Goal: Transaction & Acquisition: Book appointment/travel/reservation

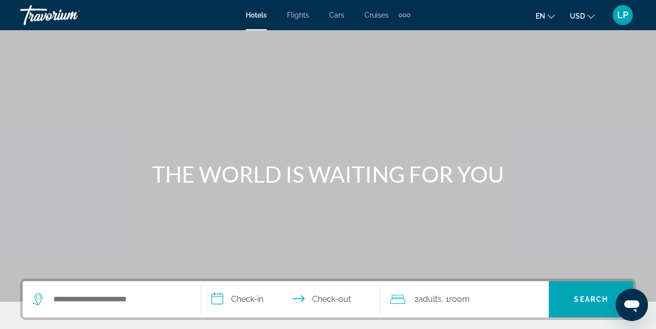
click at [260, 14] on span "Hotels" at bounding box center [256, 15] width 21 height 8
click at [257, 13] on span "Hotels" at bounding box center [256, 15] width 21 height 8
click at [257, 11] on span "Hotels" at bounding box center [256, 15] width 21 height 8
click at [263, 14] on span "Hotels" at bounding box center [256, 15] width 21 height 8
click at [258, 15] on span "Hotels" at bounding box center [256, 15] width 21 height 8
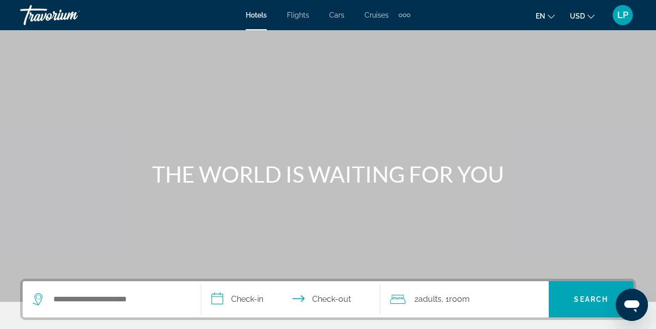
click at [258, 15] on span "Hotels" at bounding box center [256, 15] width 21 height 8
click at [250, 14] on span "Hotels" at bounding box center [256, 15] width 21 height 8
click at [625, 19] on span "LP" at bounding box center [622, 15] width 11 height 10
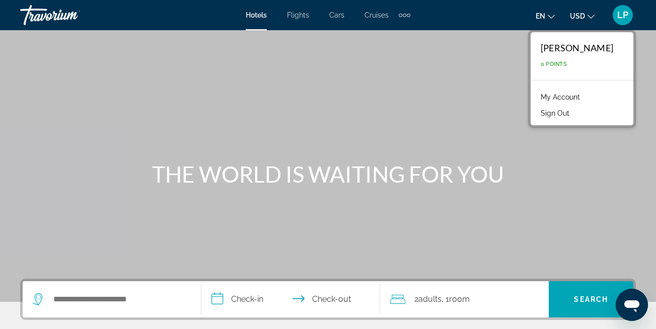
click at [585, 96] on link "My Account" at bounding box center [559, 97] width 49 height 13
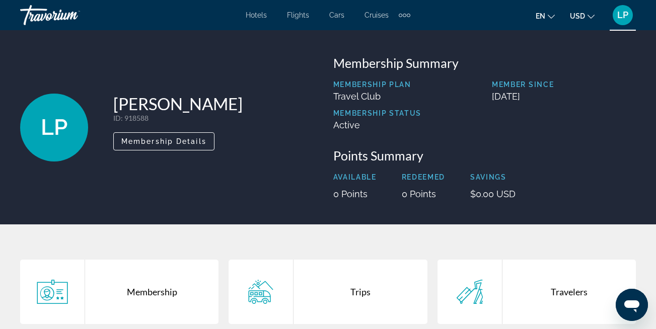
click at [257, 15] on span "Hotels" at bounding box center [256, 15] width 21 height 8
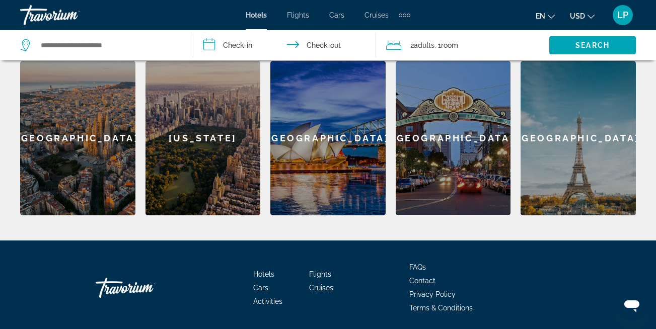
scroll to position [349, 0]
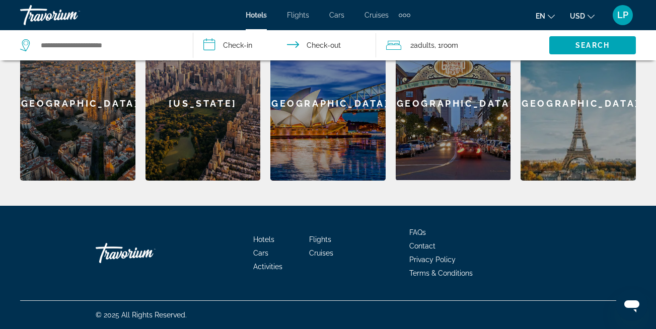
click at [588, 108] on div "[GEOGRAPHIC_DATA]" at bounding box center [577, 103] width 115 height 154
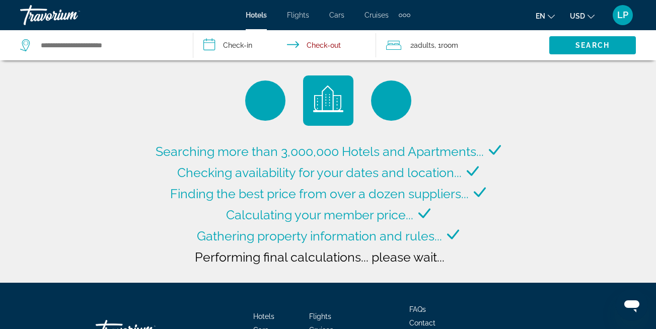
click at [262, 12] on span "Hotels" at bounding box center [256, 15] width 21 height 8
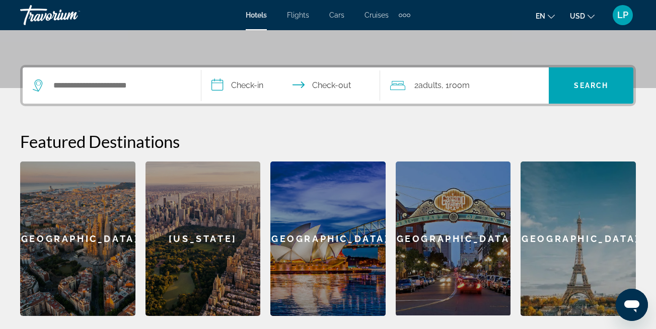
scroll to position [210, 0]
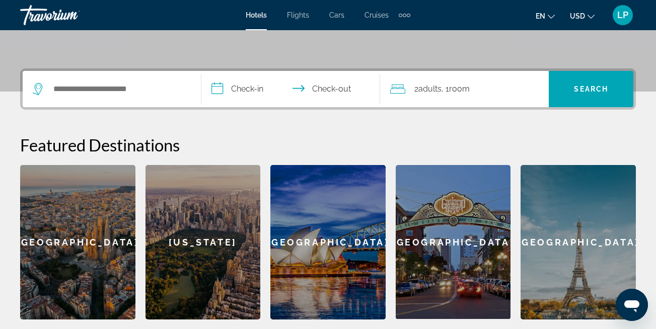
click at [458, 213] on div "[GEOGRAPHIC_DATA]" at bounding box center [453, 242] width 115 height 154
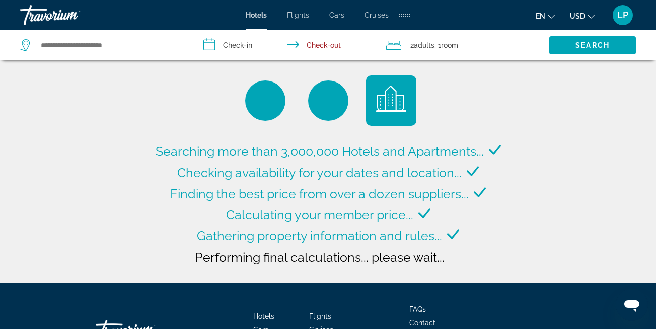
type input "**********"
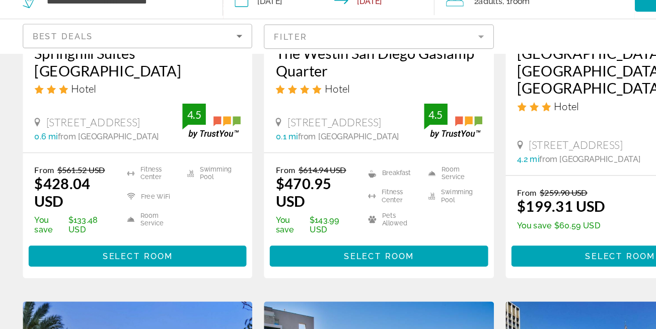
scroll to position [611, 0]
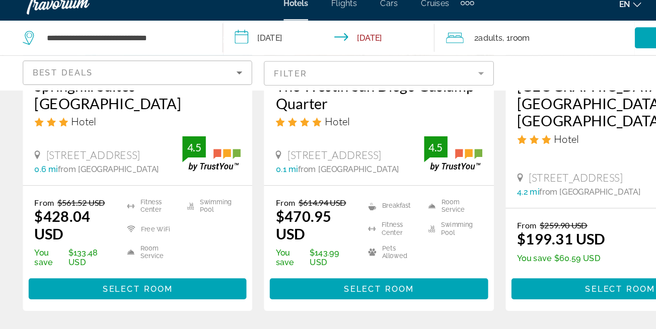
click at [538, 161] on span "[STREET_ADDRESS]" at bounding box center [497, 166] width 81 height 11
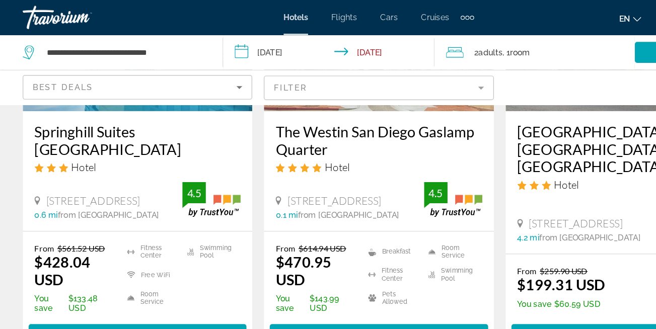
scroll to position [582, 0]
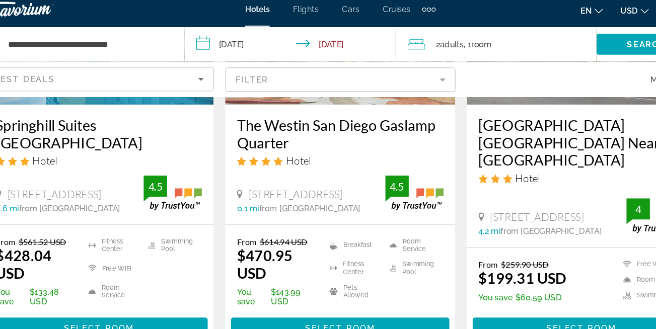
click at [233, 41] on input "**********" at bounding box center [286, 46] width 187 height 33
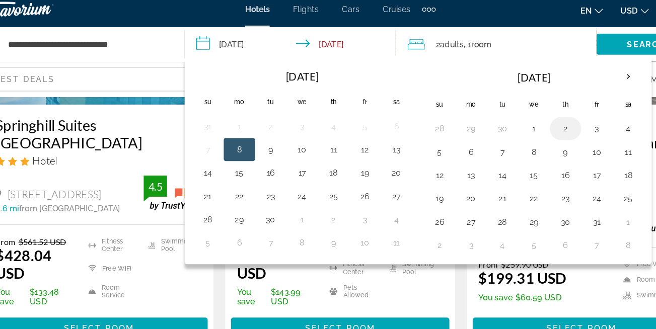
click at [520, 122] on button "2" at bounding box center [522, 118] width 16 height 14
click at [490, 72] on th "[DATE]" at bounding box center [495, 74] width 136 height 24
click at [508, 39] on div "2 Adult Adults , 1 Room rooms" at bounding box center [467, 45] width 163 height 14
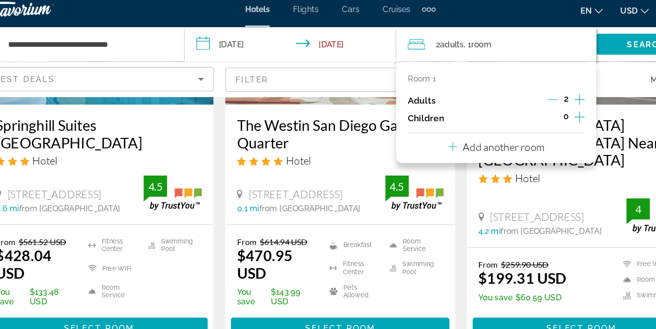
click at [567, 70] on div "Map" at bounding box center [536, 76] width 198 height 30
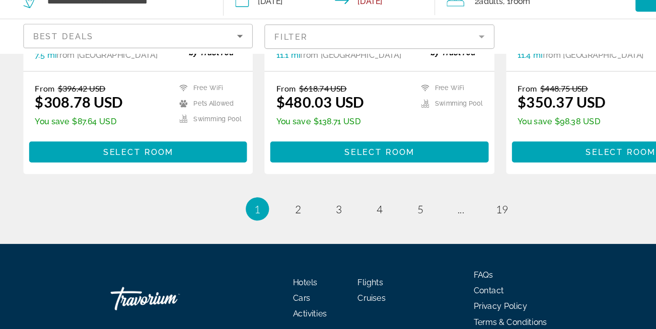
scroll to position [1501, 0]
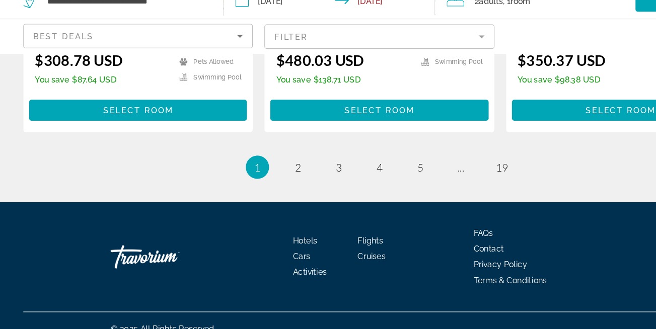
click at [528, 295] on div "Hotels Flights Cars Cruises Activities FAQs Contact Privacy Policy Terms & Cond…" at bounding box center [327, 266] width 615 height 95
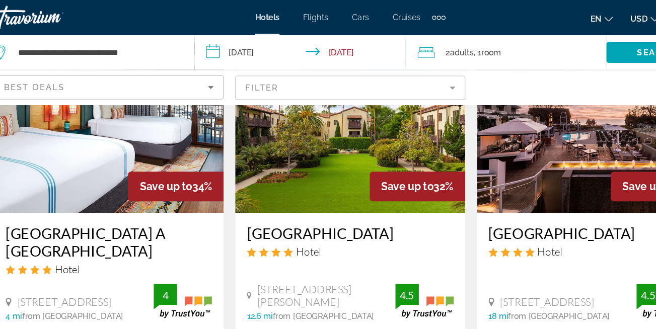
scroll to position [0, 0]
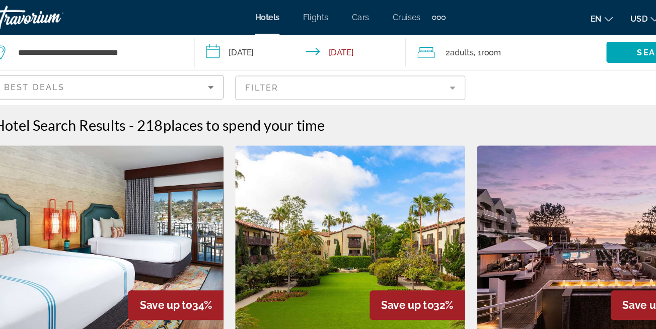
click at [254, 13] on span "Hotels" at bounding box center [256, 15] width 21 height 8
